Goal: Find specific page/section: Find specific page/section

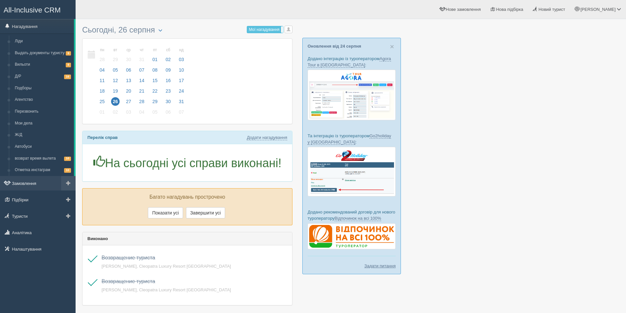
click at [25, 186] on link "Замовлення" at bounding box center [38, 183] width 76 height 14
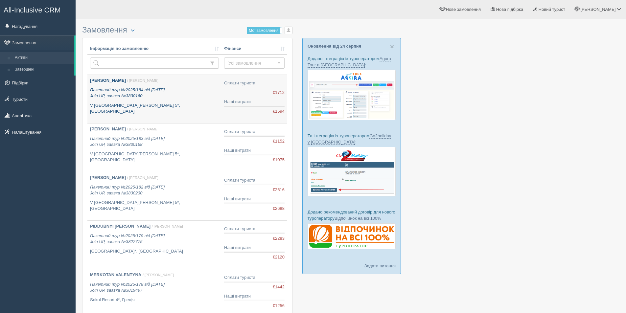
click at [181, 110] on link "NIKITINSKYI YURII / Дарина Г. Пакетний тур №2025/184 від 26.08.2025 Join UP, за…" at bounding box center [154, 99] width 134 height 48
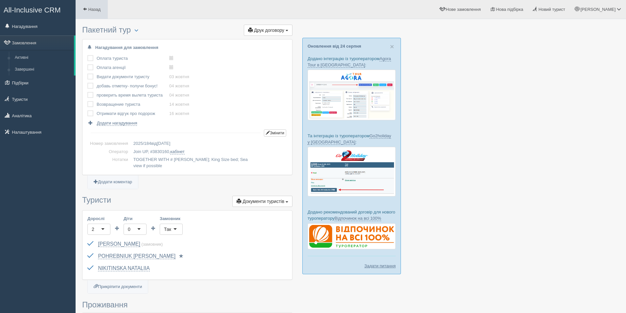
click at [86, 5] on link "Назад" at bounding box center [92, 9] width 32 height 19
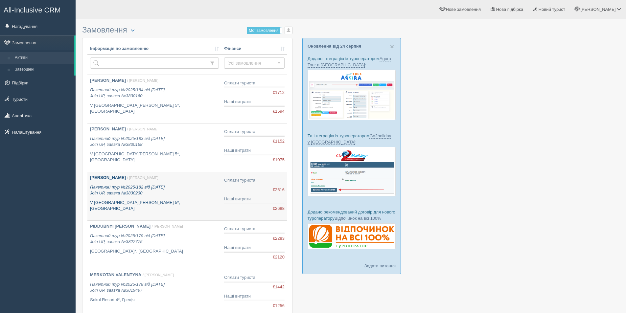
click at [198, 199] on div "NIKITINSKYI YURII / Дарина Г. Пакетний тур №2025/182 від 26.08.2025 Join UP, за…" at bounding box center [154, 193] width 129 height 37
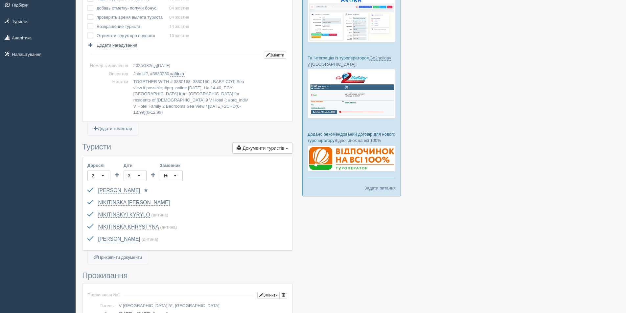
scroll to position [131, 0]
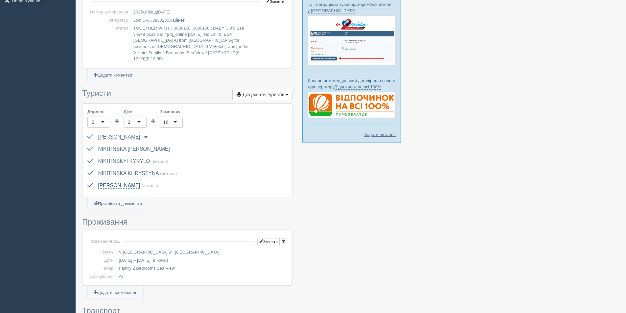
click at [140, 183] on link "[PERSON_NAME]" at bounding box center [119, 186] width 42 height 6
click at [469, 232] on div at bounding box center [350, 314] width 537 height 846
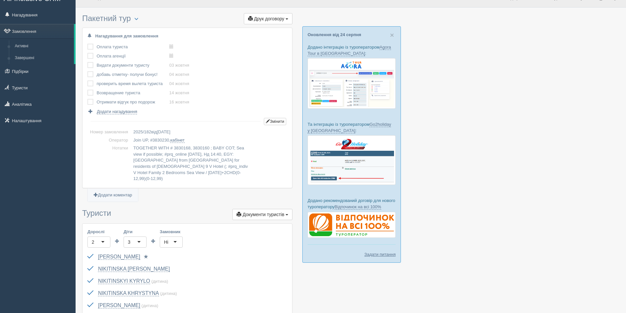
scroll to position [0, 0]
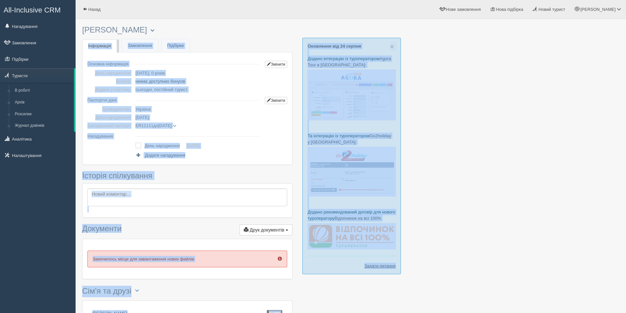
drag, startPoint x: 79, startPoint y: 29, endPoint x: 186, endPoint y: 29, distance: 107.0
click at [186, 29] on div "× Туриста відправлено до архіву × Туриста взято у роботу [PERSON_NAME] Менеджер…" at bounding box center [351, 222] width 550 height 444
click at [227, 40] on div "× Туриста відправлено до архіву × Туриста взято у роботу [PERSON_NAME] Менеджер…" at bounding box center [187, 218] width 210 height 393
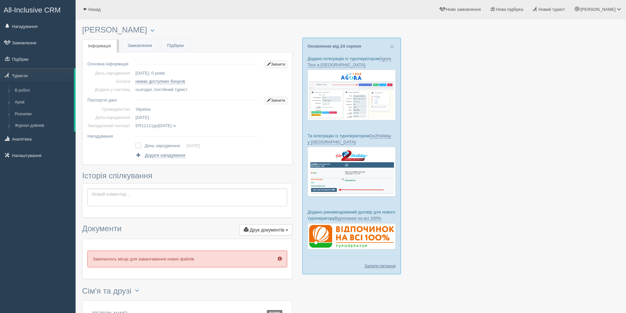
copy h3 "[PERSON_NAME]"
drag, startPoint x: 83, startPoint y: 29, endPoint x: 175, endPoint y: 29, distance: 91.9
click at [175, 29] on h3 "[PERSON_NAME] Менеджер: [PERSON_NAME] Відправити до архіву Взяти в роботу Журна…" at bounding box center [187, 30] width 210 height 9
copy span "[DATE]"
